Goal: Find contact information: Find contact information

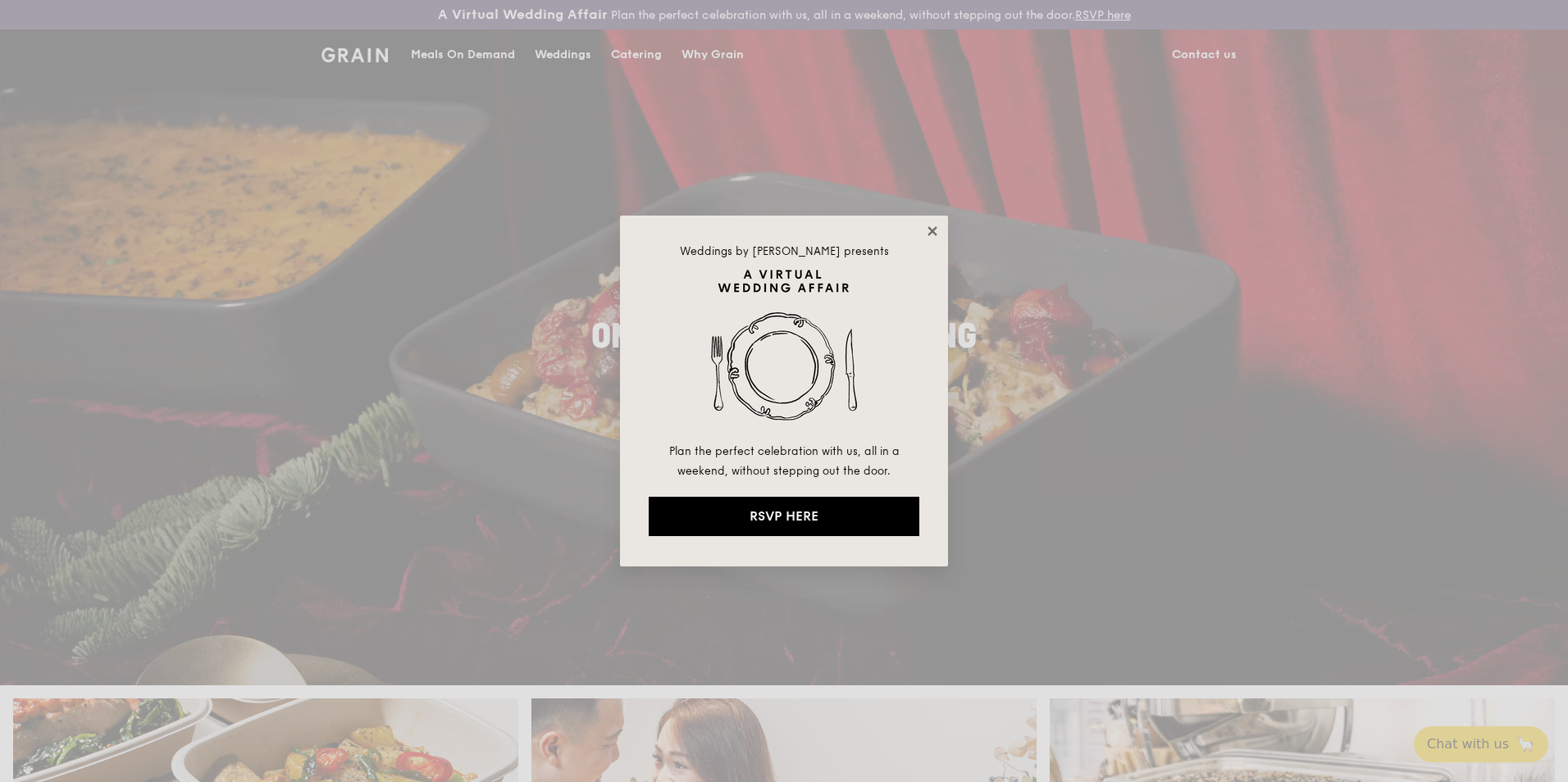
click at [929, 231] on icon at bounding box center [932, 231] width 14 height 14
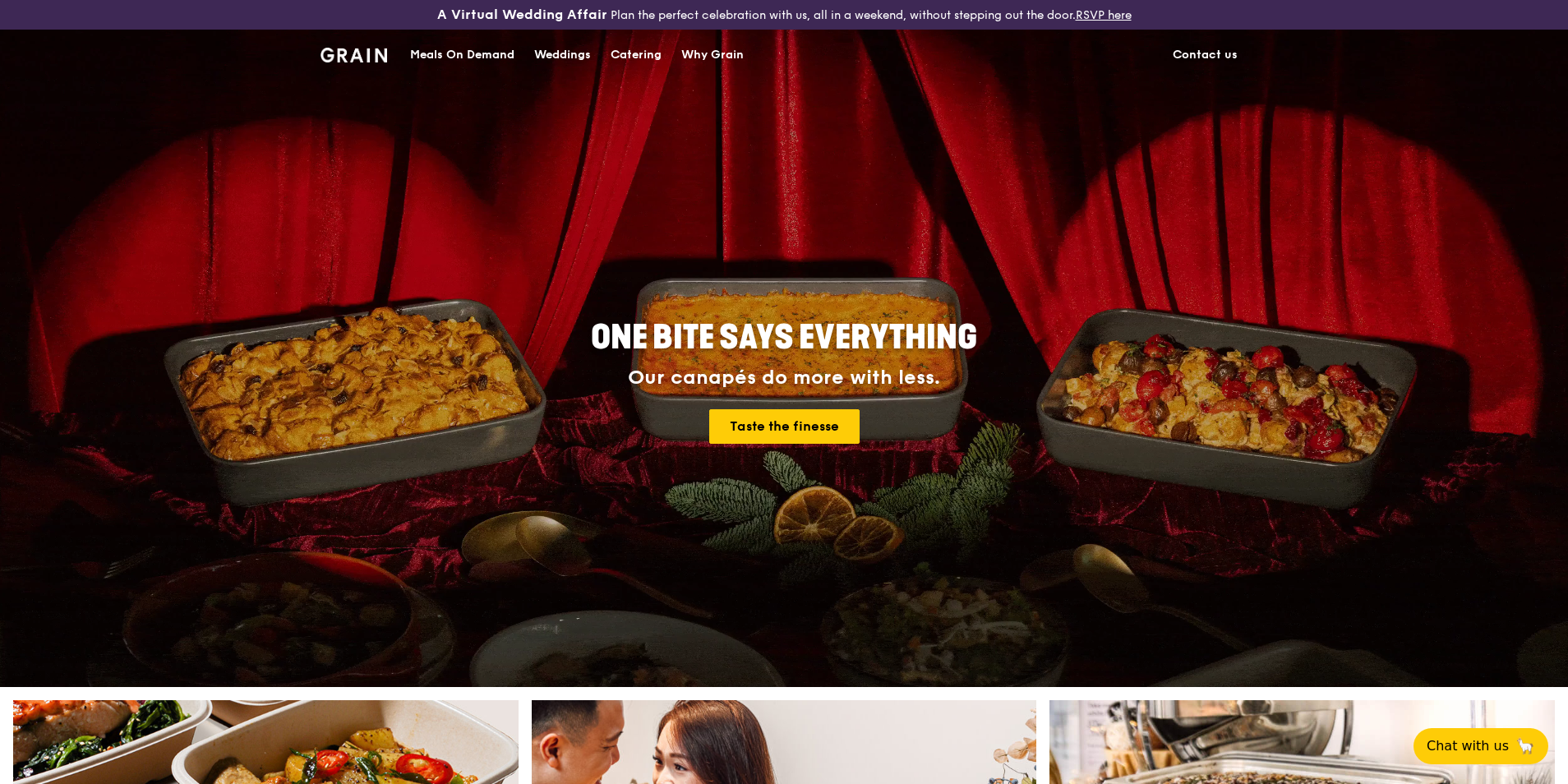
click at [1205, 49] on link "Contact us" at bounding box center [1205, 55] width 85 height 50
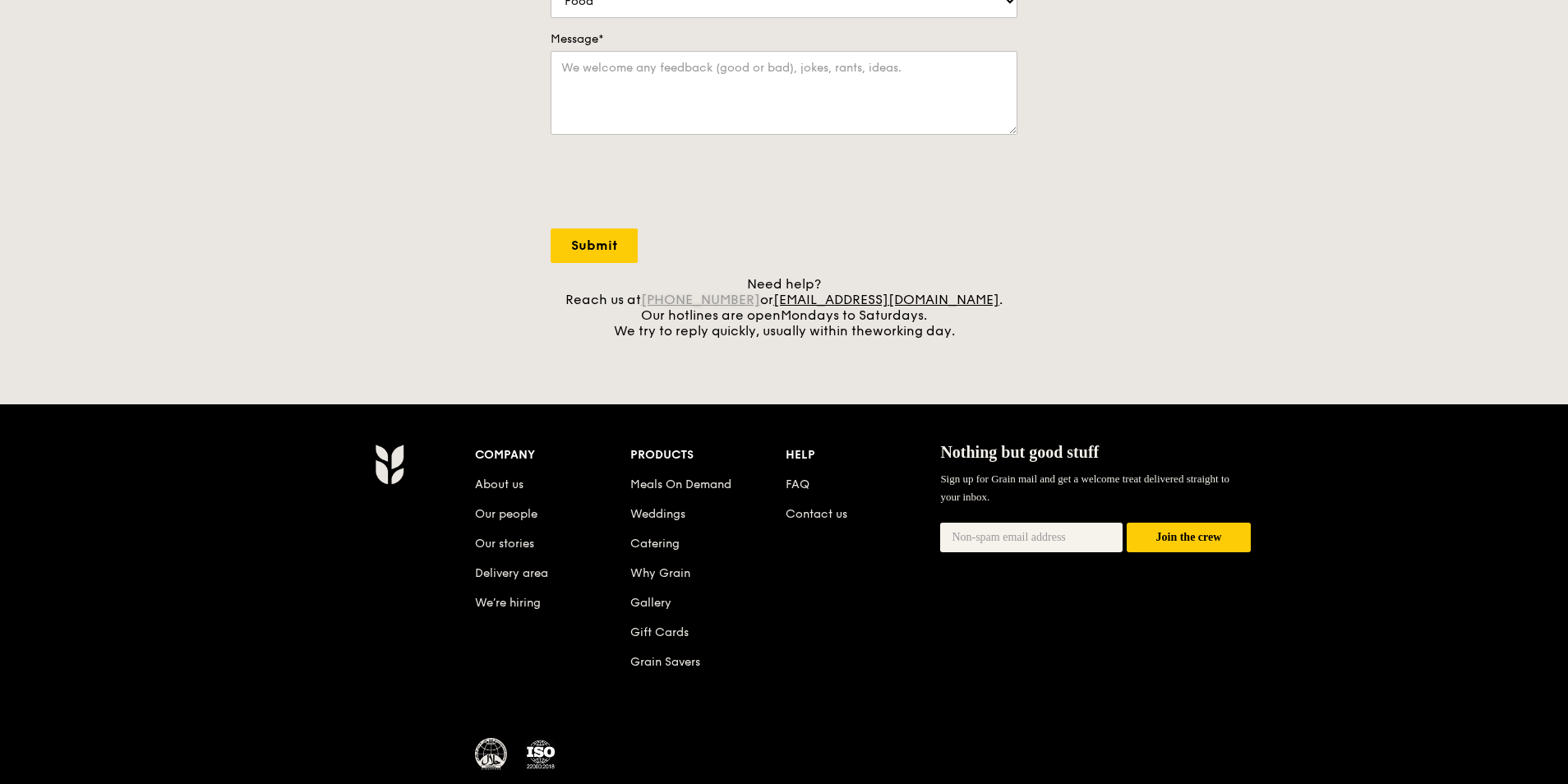
click at [734, 298] on link "[PHONE_NUMBER]" at bounding box center [700, 299] width 120 height 15
click at [734, 298] on link "+65 3163 5335" at bounding box center [700, 299] width 120 height 15
drag, startPoint x: 734, startPoint y: 298, endPoint x: 700, endPoint y: 299, distance: 34.0
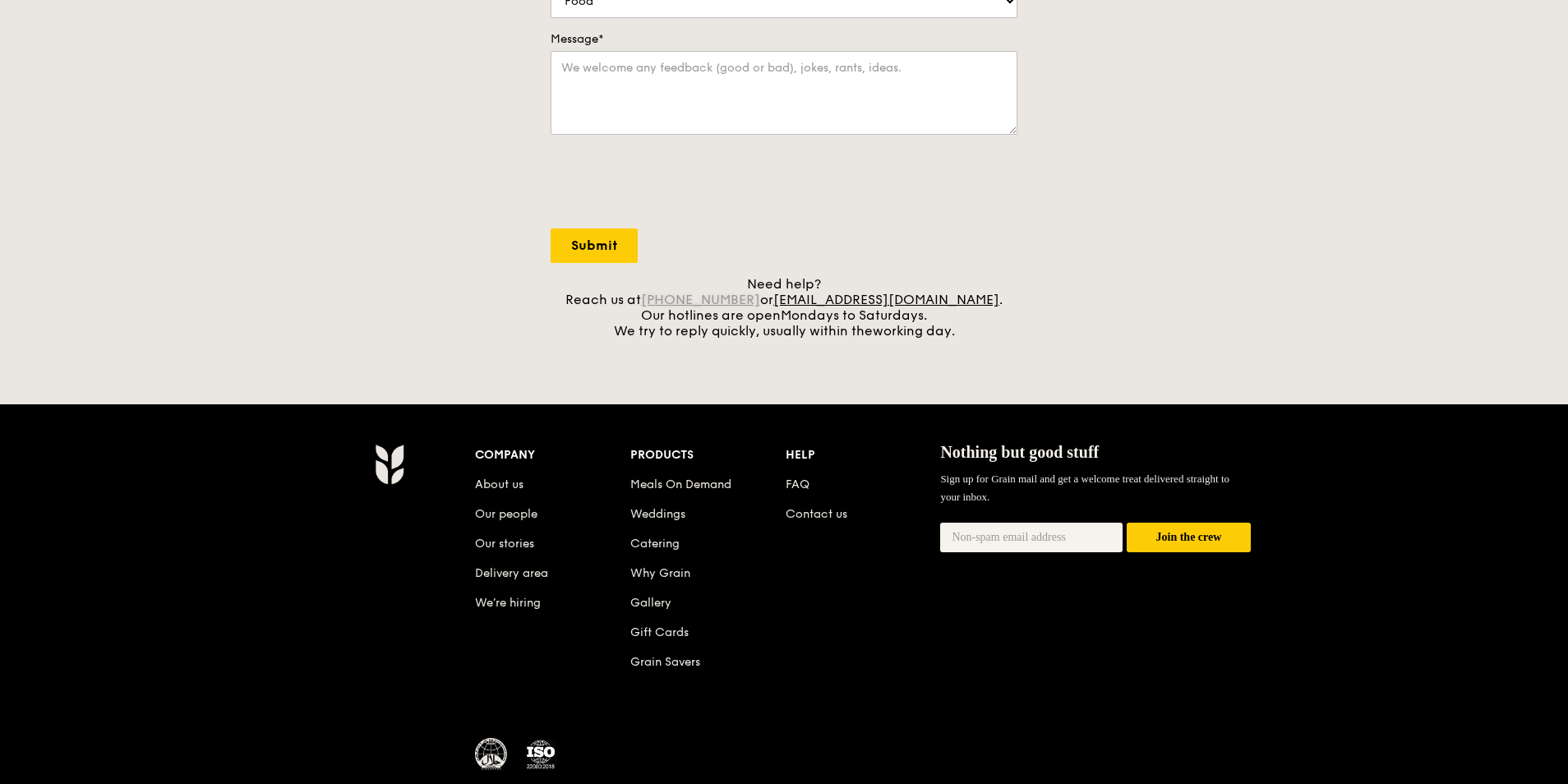
click at [700, 299] on link "+65 3163 5335" at bounding box center [700, 299] width 120 height 15
